Goal: Task Accomplishment & Management: Manage account settings

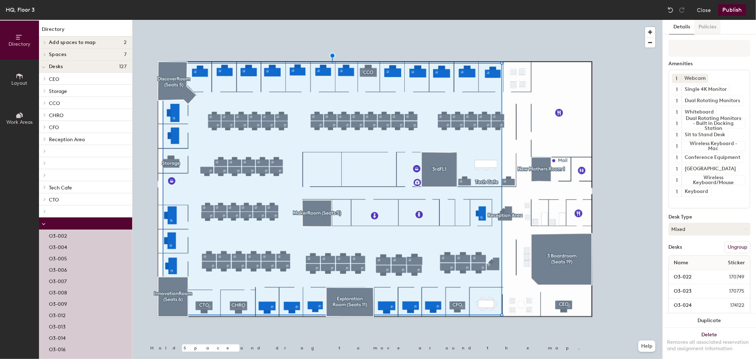
click at [711, 23] on button "Policies" at bounding box center [707, 27] width 26 height 15
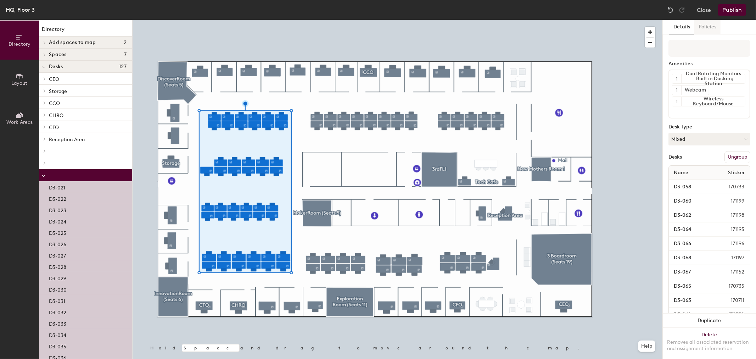
click at [706, 23] on button "Policies" at bounding box center [707, 27] width 26 height 15
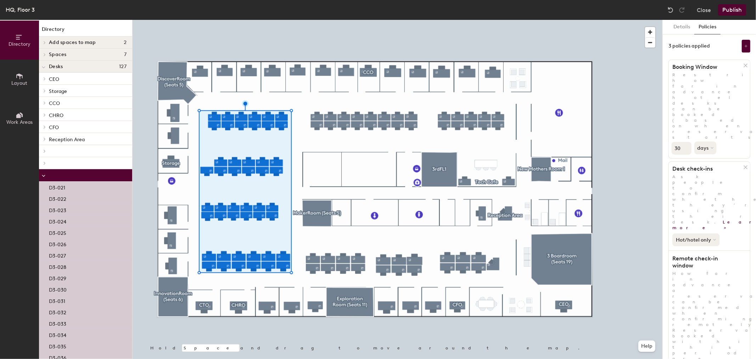
click at [712, 233] on button "Hot/hotel only" at bounding box center [695, 239] width 47 height 13
click at [704, 251] on div "All desk types" at bounding box center [695, 255] width 44 height 9
click at [638, 20] on div at bounding box center [398, 20] width 530 height 0
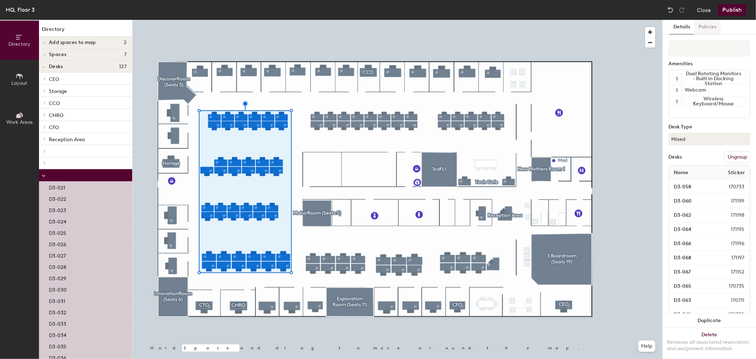
click at [714, 24] on button "Policies" at bounding box center [707, 27] width 26 height 15
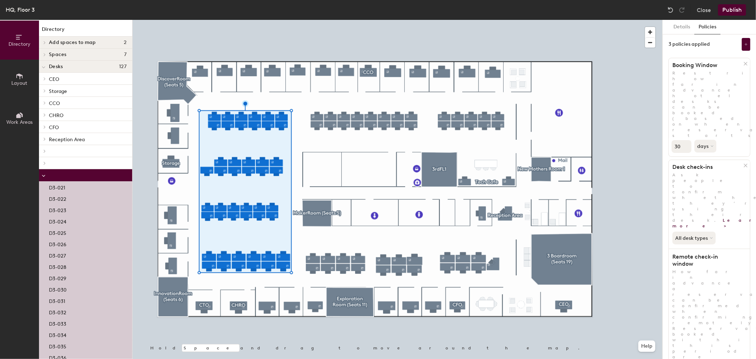
scroll to position [2, 0]
type input "3"
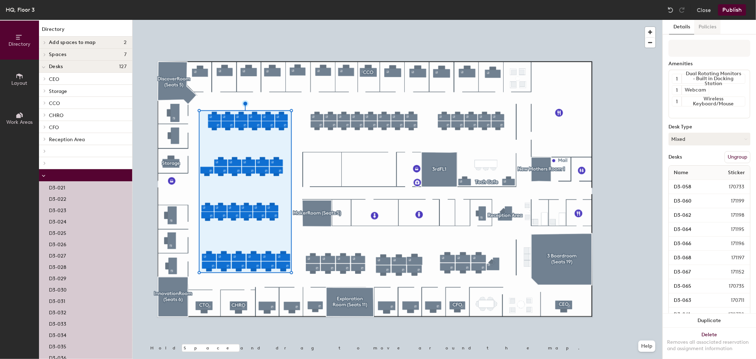
click at [710, 29] on button "Policies" at bounding box center [707, 27] width 26 height 15
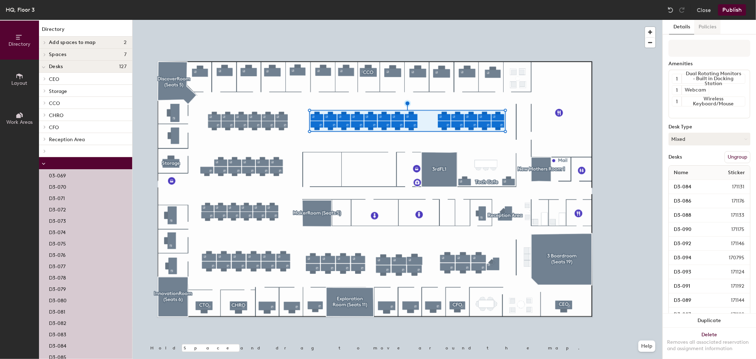
click at [710, 23] on button "Policies" at bounding box center [707, 27] width 26 height 15
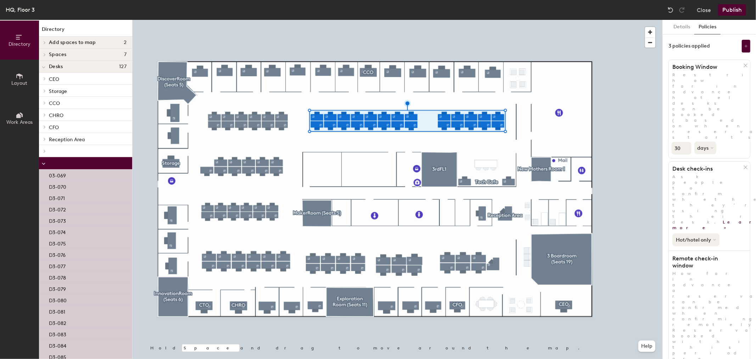
click at [701, 233] on button "Hot/hotel only" at bounding box center [695, 239] width 47 height 13
click at [696, 251] on div "All desk types" at bounding box center [695, 255] width 44 height 9
type input "3"
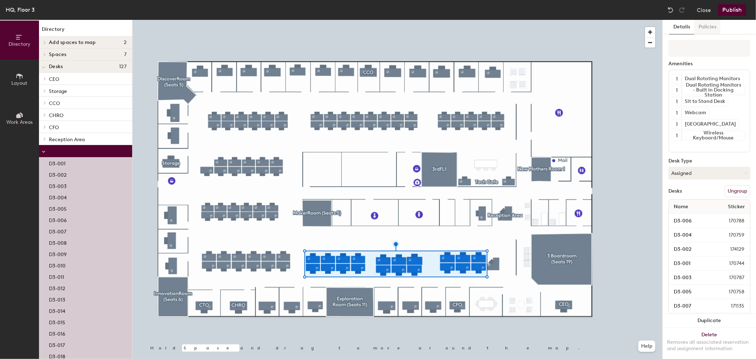
click at [707, 29] on button "Policies" at bounding box center [707, 27] width 26 height 15
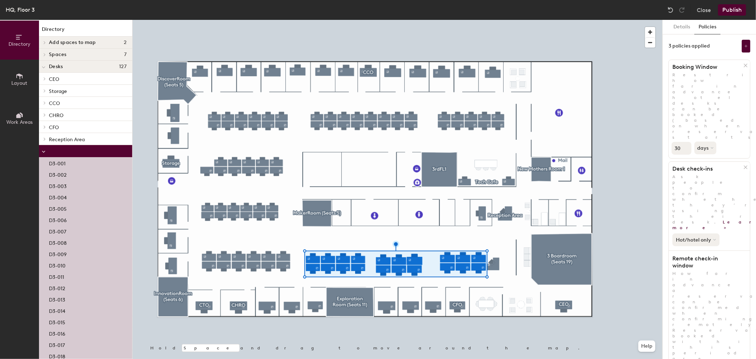
click at [709, 233] on button "Hot/hotel only" at bounding box center [695, 239] width 47 height 13
click at [698, 251] on div "All desk types" at bounding box center [695, 255] width 44 height 9
type input "3"
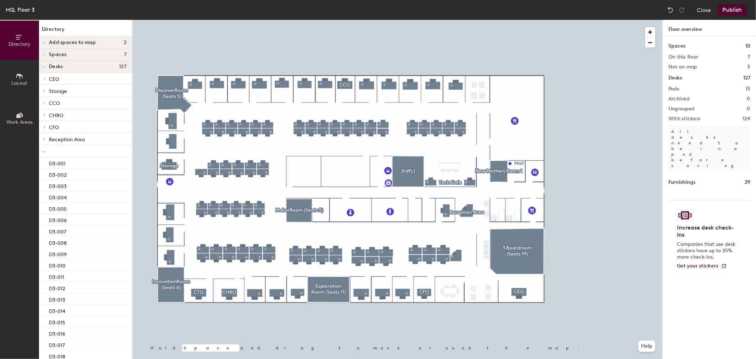
click at [28, 6] on div "HQ, Floor 3" at bounding box center [20, 9] width 29 height 9
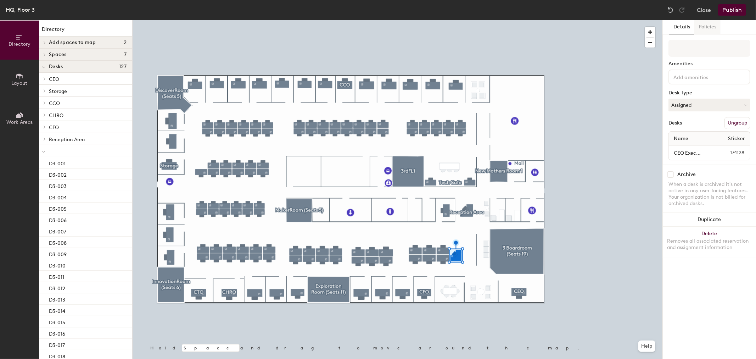
click at [710, 26] on button "Policies" at bounding box center [707, 27] width 26 height 15
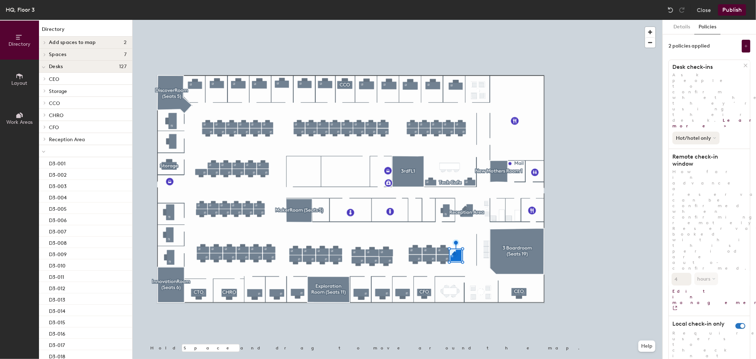
click at [707, 132] on button "Hot/hotel only" at bounding box center [695, 138] width 47 height 13
click at [699, 149] on div "All desk types" at bounding box center [695, 153] width 44 height 9
click at [728, 10] on button "Publish" at bounding box center [732, 9] width 28 height 11
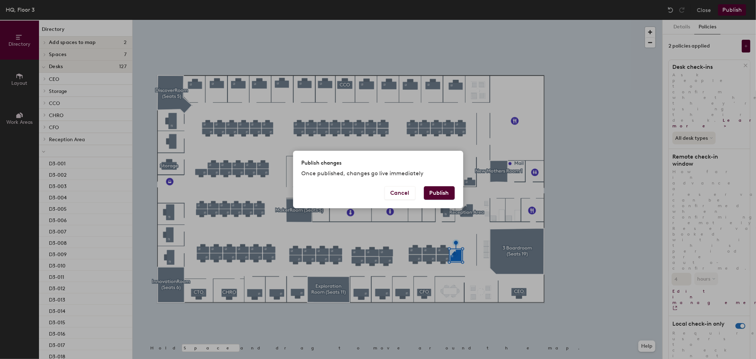
click at [444, 190] on button "Publish" at bounding box center [439, 192] width 31 height 13
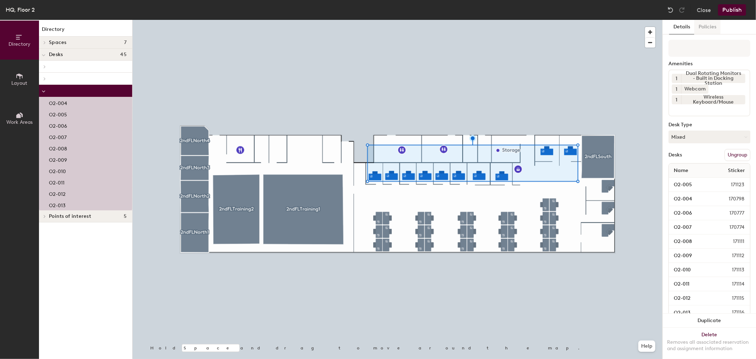
click at [707, 23] on button "Policies" at bounding box center [707, 27] width 26 height 15
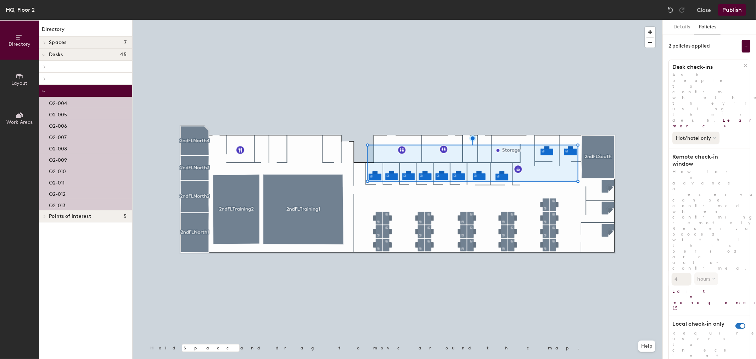
click at [707, 132] on button "Hot/hotel only" at bounding box center [695, 138] width 47 height 13
click at [699, 149] on div "All desk types" at bounding box center [695, 153] width 44 height 9
type input "3"
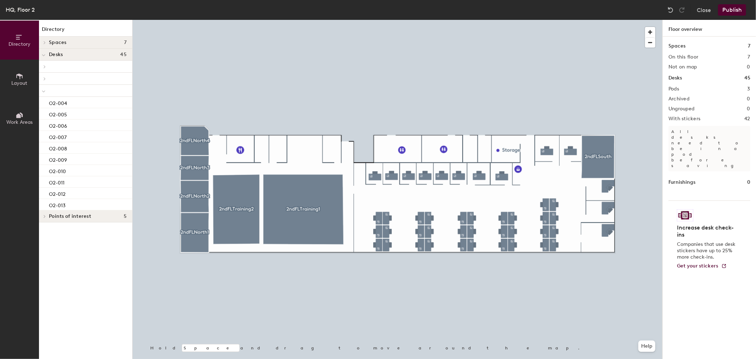
click at [442, 20] on div at bounding box center [398, 20] width 530 height 0
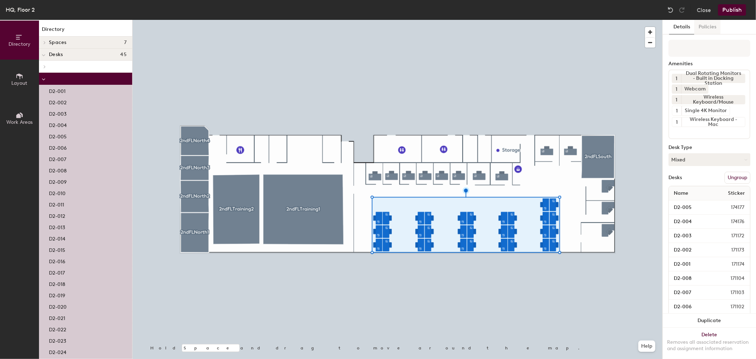
click at [699, 26] on button "Policies" at bounding box center [707, 27] width 26 height 15
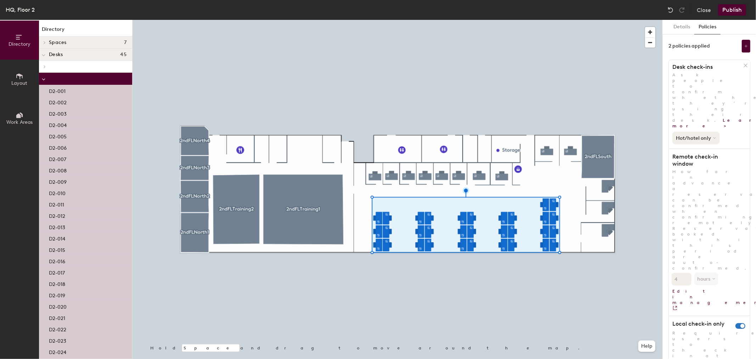
click at [701, 132] on button "Hot/hotel only" at bounding box center [695, 138] width 47 height 13
click at [699, 149] on div "All desk types" at bounding box center [695, 153] width 44 height 9
type input "3"
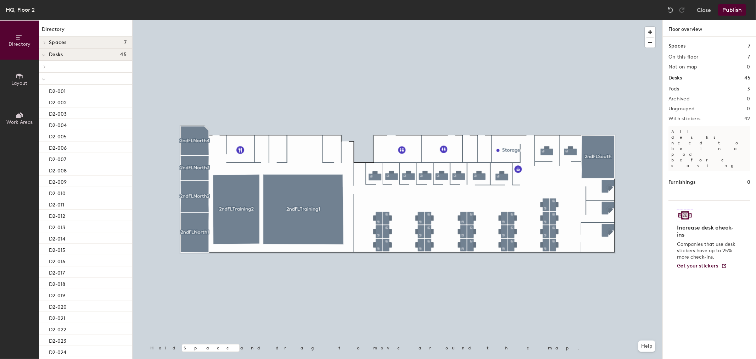
click at [741, 10] on button "Publish" at bounding box center [732, 9] width 28 height 11
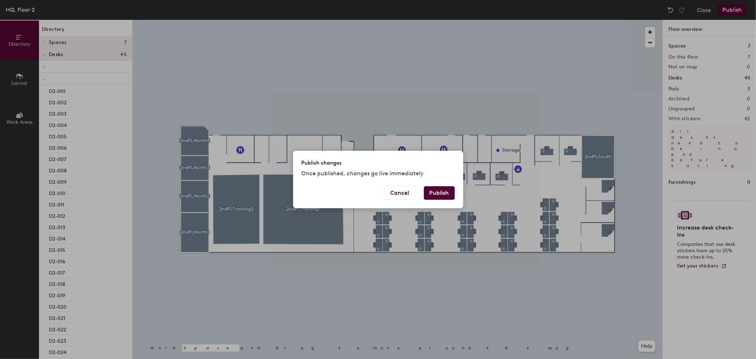
click at [444, 189] on button "Publish" at bounding box center [439, 192] width 31 height 13
